Goal: Task Accomplishment & Management: Manage account settings

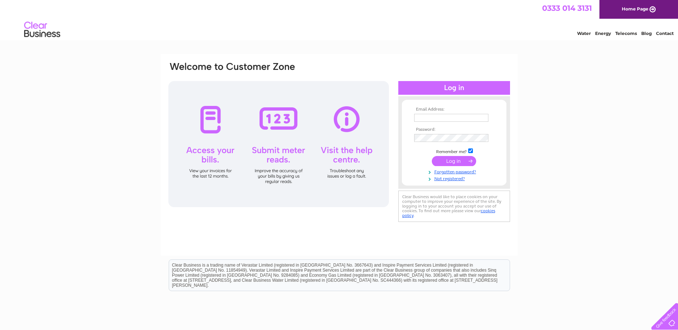
type input "[EMAIL_ADDRESS][DOMAIN_NAME]"
click at [461, 159] on input "submit" at bounding box center [454, 161] width 44 height 10
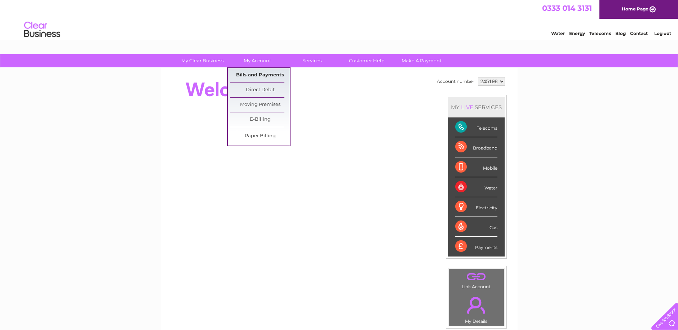
click at [264, 75] on link "Bills and Payments" at bounding box center [259, 75] width 59 height 14
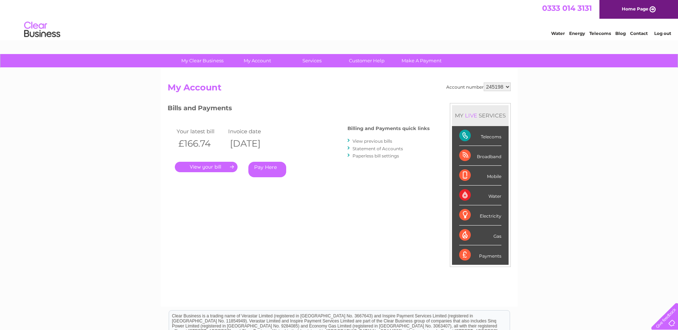
click at [221, 166] on link "." at bounding box center [206, 167] width 63 height 10
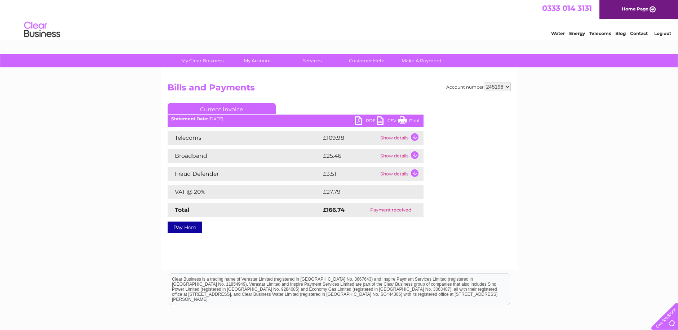
click at [415, 138] on td "Show details" at bounding box center [400, 138] width 45 height 14
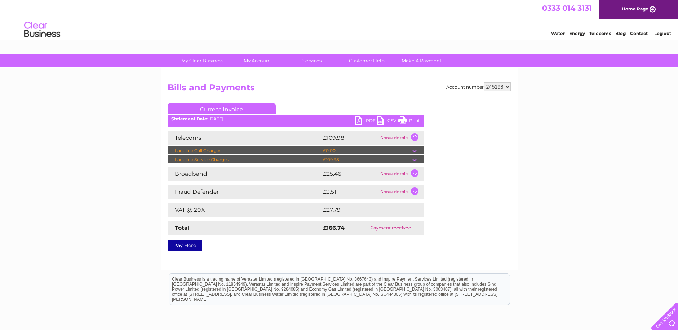
click at [364, 120] on link "PDF" at bounding box center [366, 121] width 22 height 10
